Goal: Information Seeking & Learning: Find specific fact

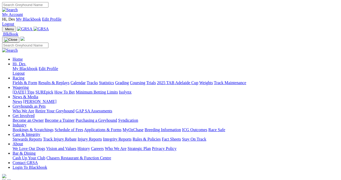
click at [67, 81] on link "Results & Replays" at bounding box center [53, 83] width 31 height 4
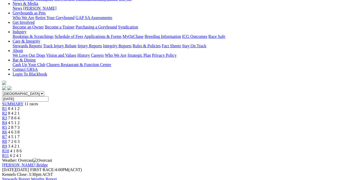
scroll to position [103, 0]
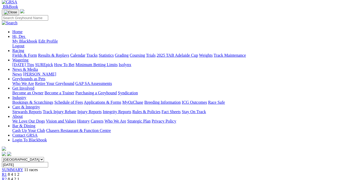
scroll to position [40, 0]
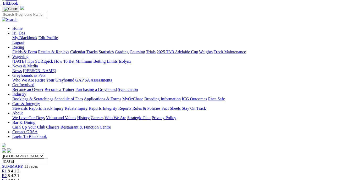
click at [7, 169] on link "R1" at bounding box center [4, 171] width 5 height 4
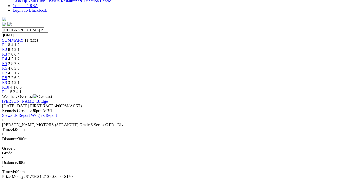
scroll to position [168, 0]
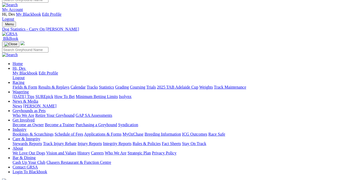
scroll to position [0, 1]
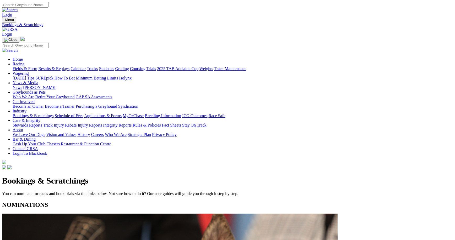
click at [69, 67] on link "Results & Replays" at bounding box center [53, 69] width 31 height 4
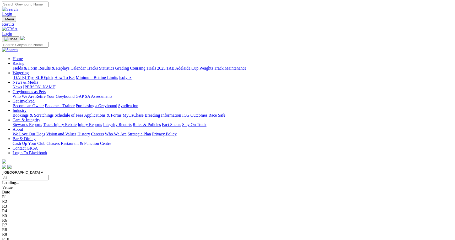
scroll to position [1, 0]
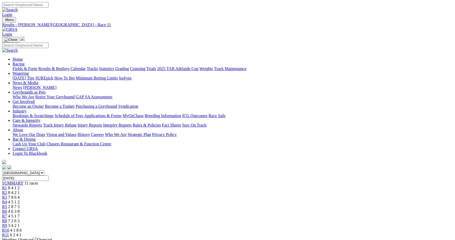
click at [275, 214] on div "R7 4 5 1 7" at bounding box center [227, 216] width 451 height 5
click at [37, 66] on link "Fields & Form" at bounding box center [25, 68] width 25 height 4
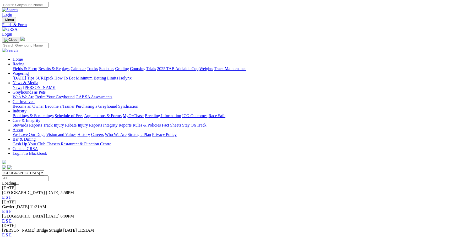
click at [12, 219] on link "F" at bounding box center [10, 221] width 2 height 4
